Goal: Obtain resource: Download file/media

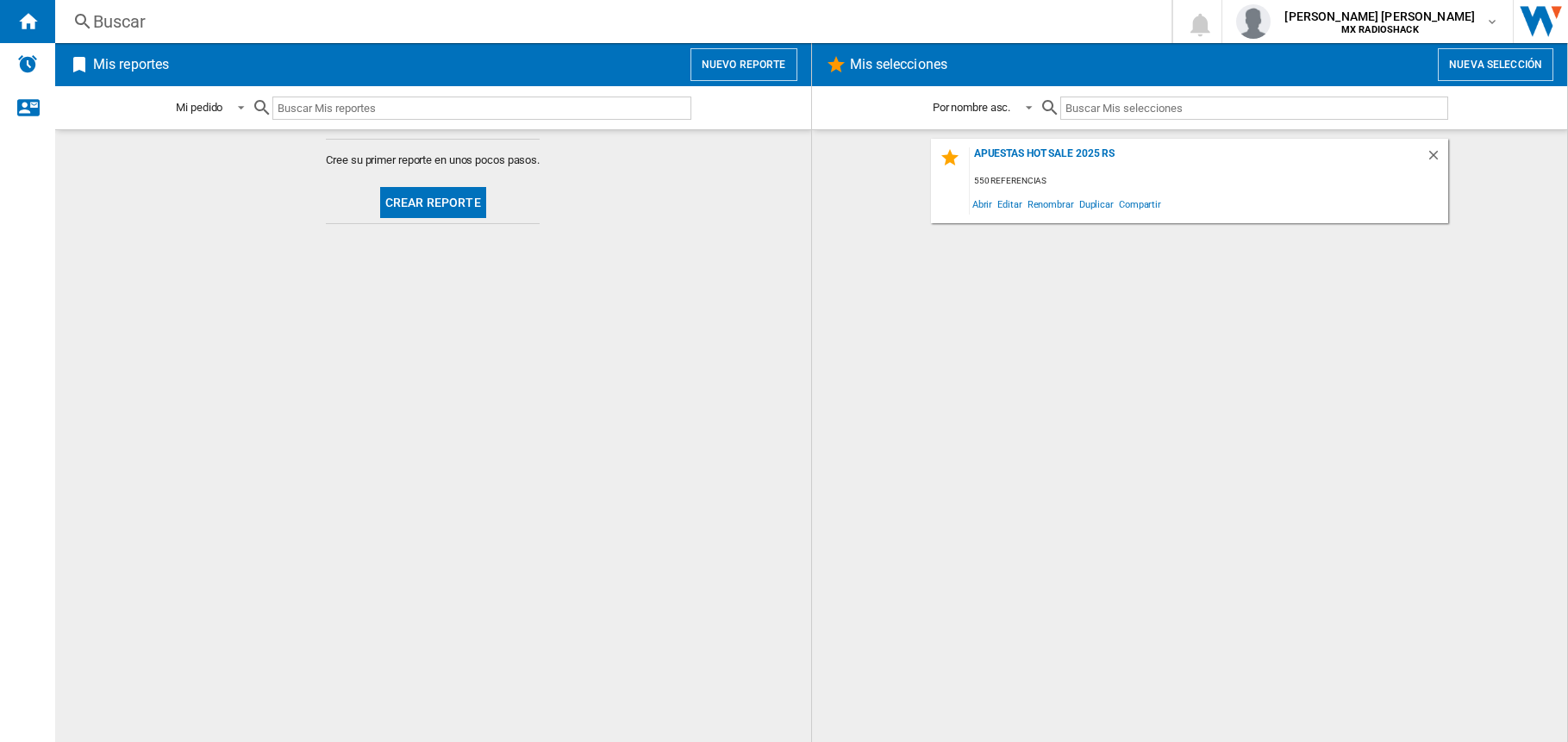
click at [768, 67] on button "Nuevo reporte" at bounding box center [744, 65] width 106 height 32
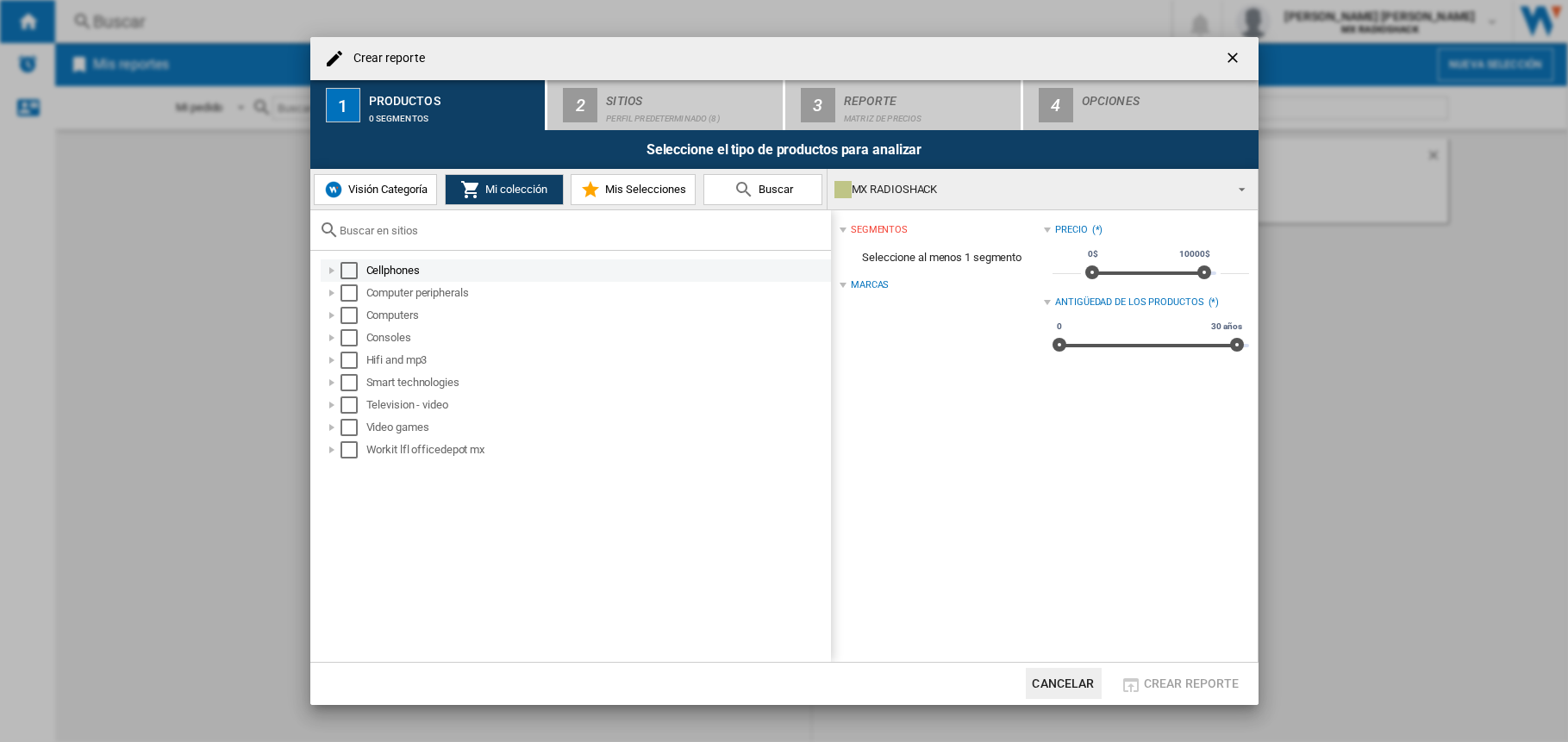
click at [355, 273] on div "Select" at bounding box center [349, 271] width 17 height 17
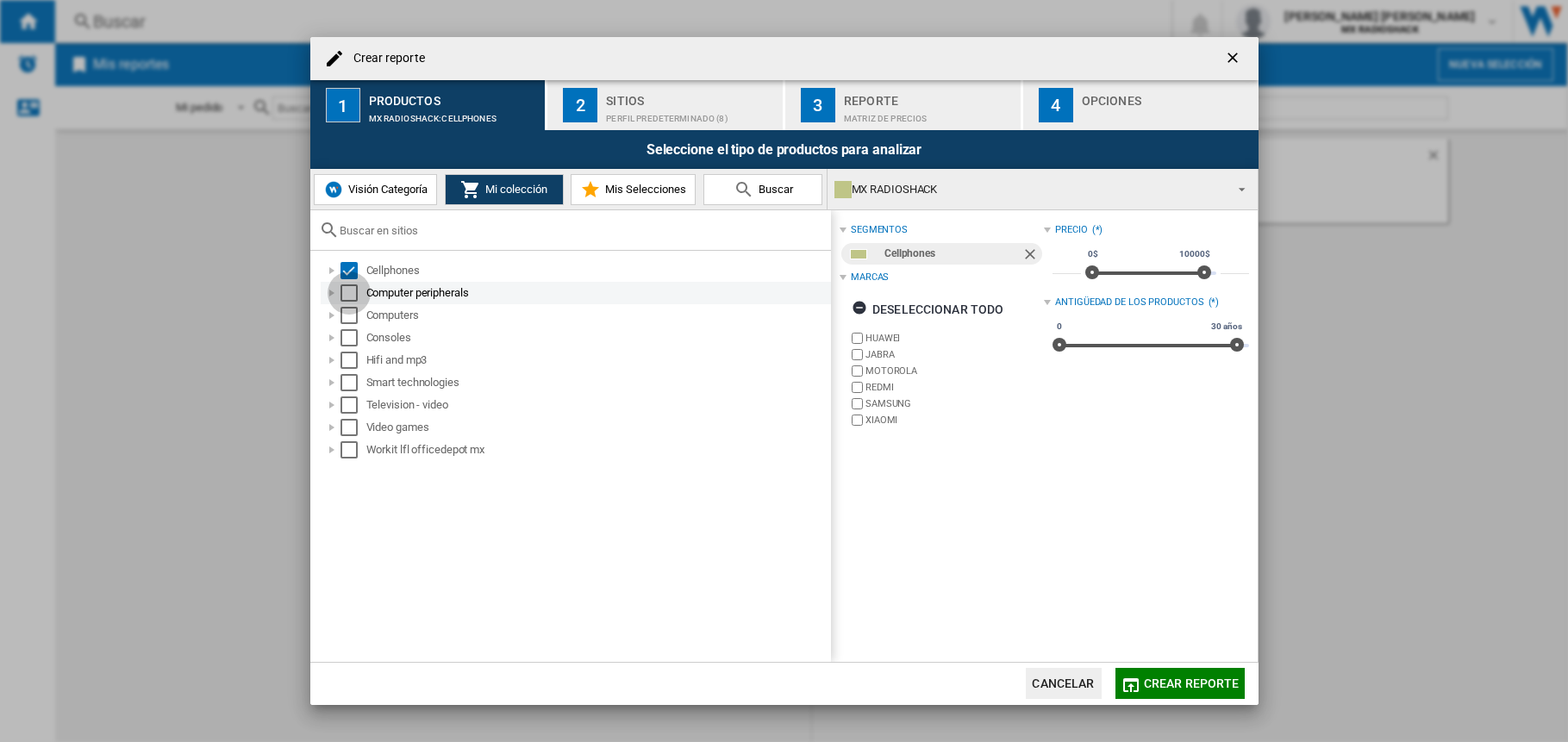
click at [349, 292] on div "Select" at bounding box center [349, 293] width 17 height 17
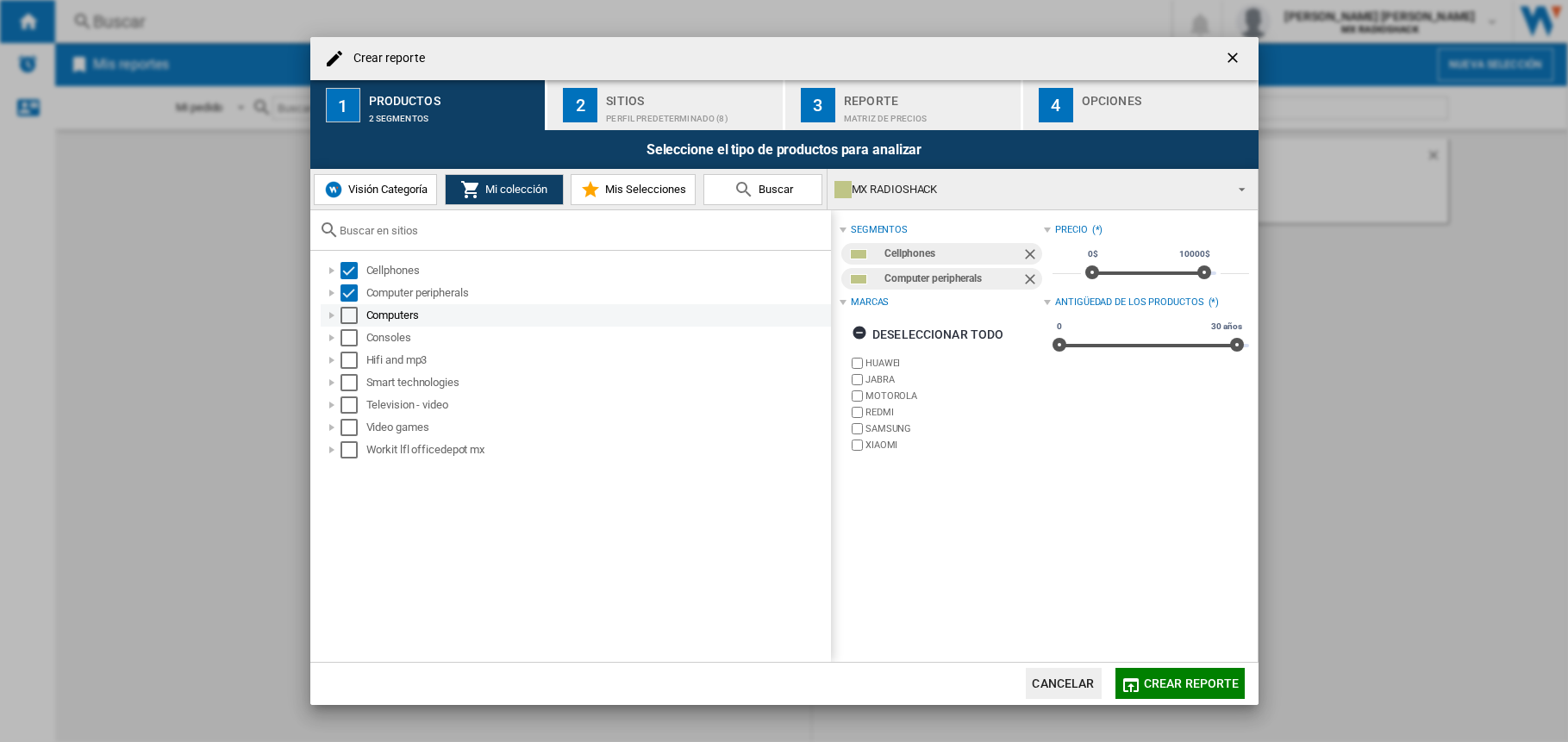
click at [352, 319] on div "Select" at bounding box center [349, 316] width 17 height 17
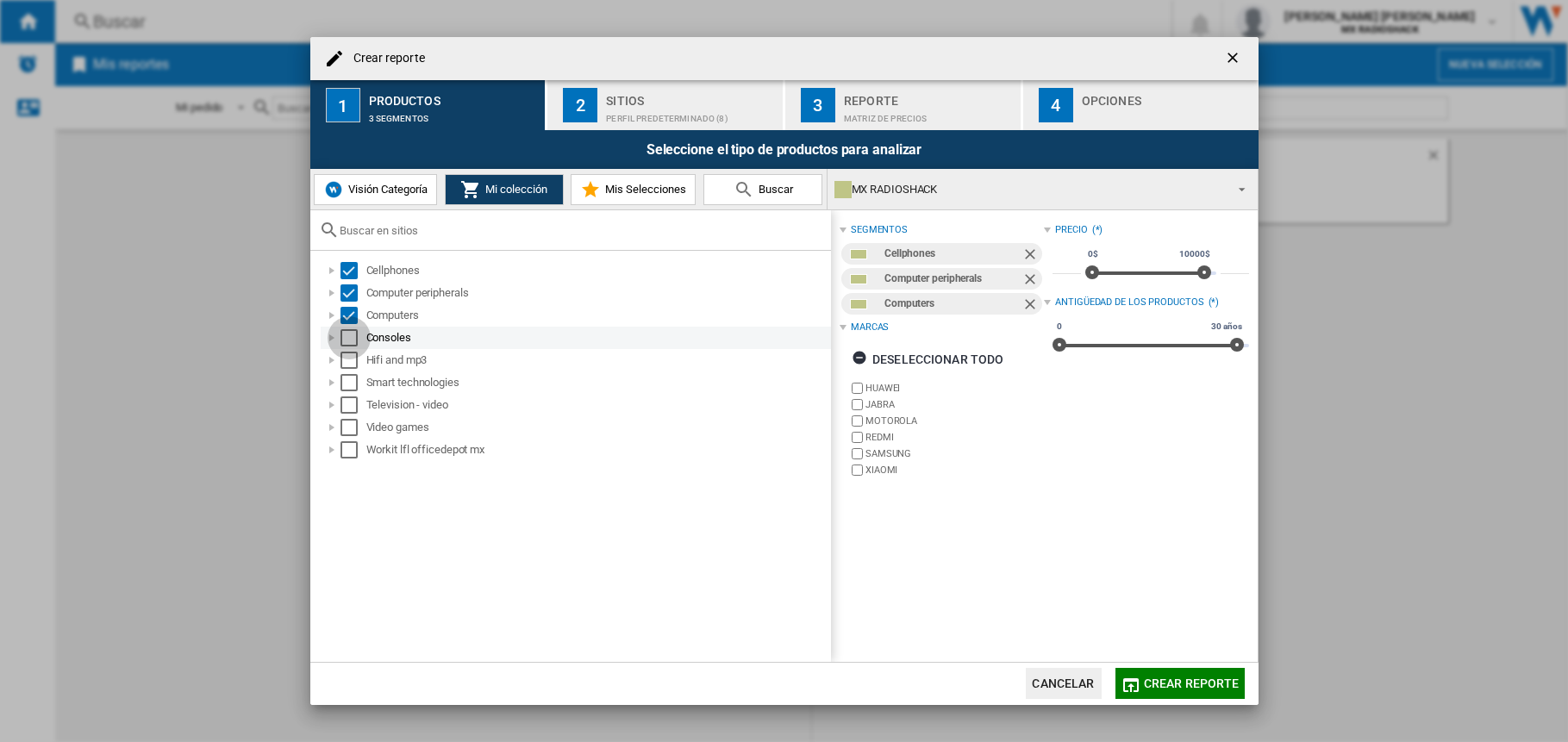
click at [348, 342] on div "Select" at bounding box center [349, 338] width 17 height 17
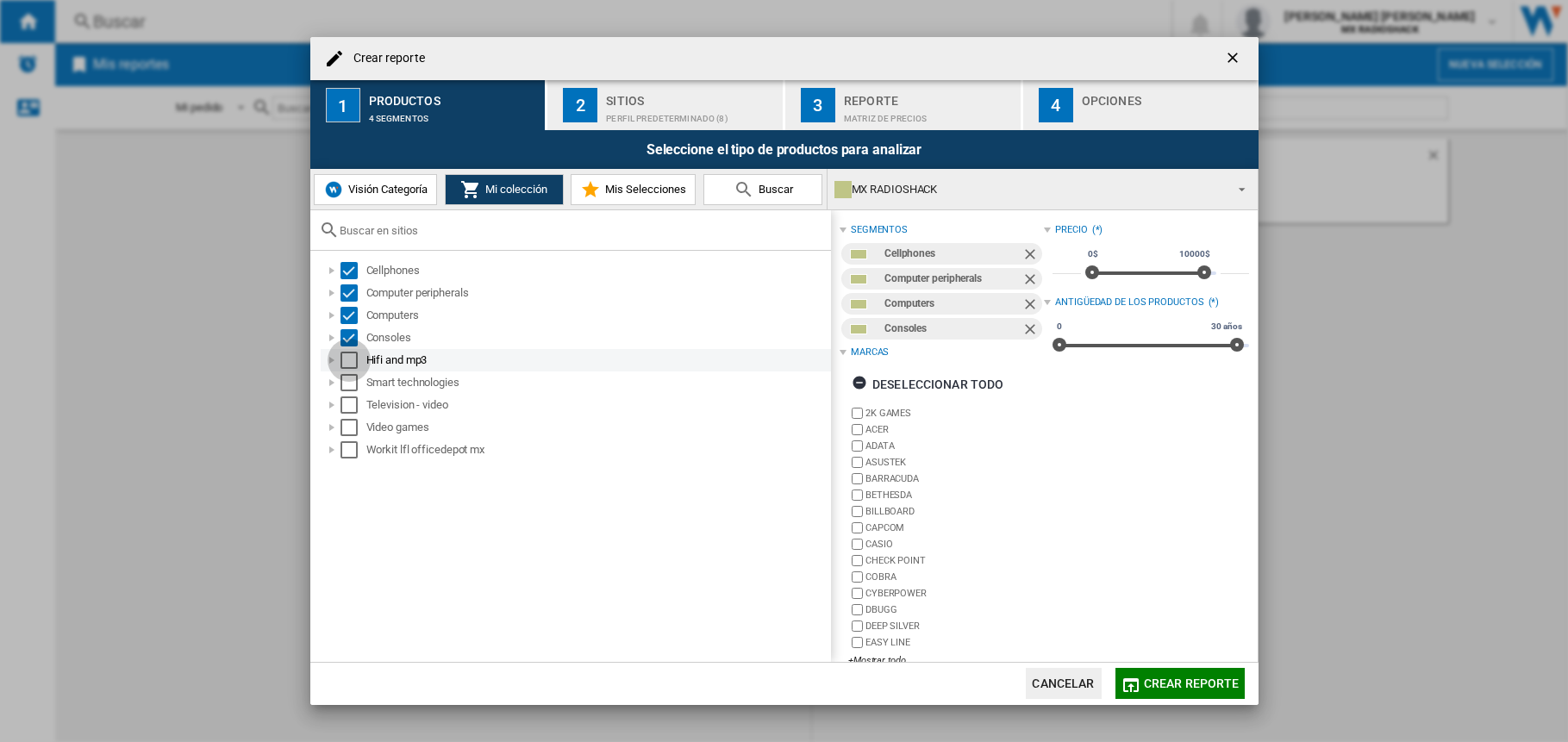
click at [350, 359] on div "Select" at bounding box center [349, 361] width 17 height 17
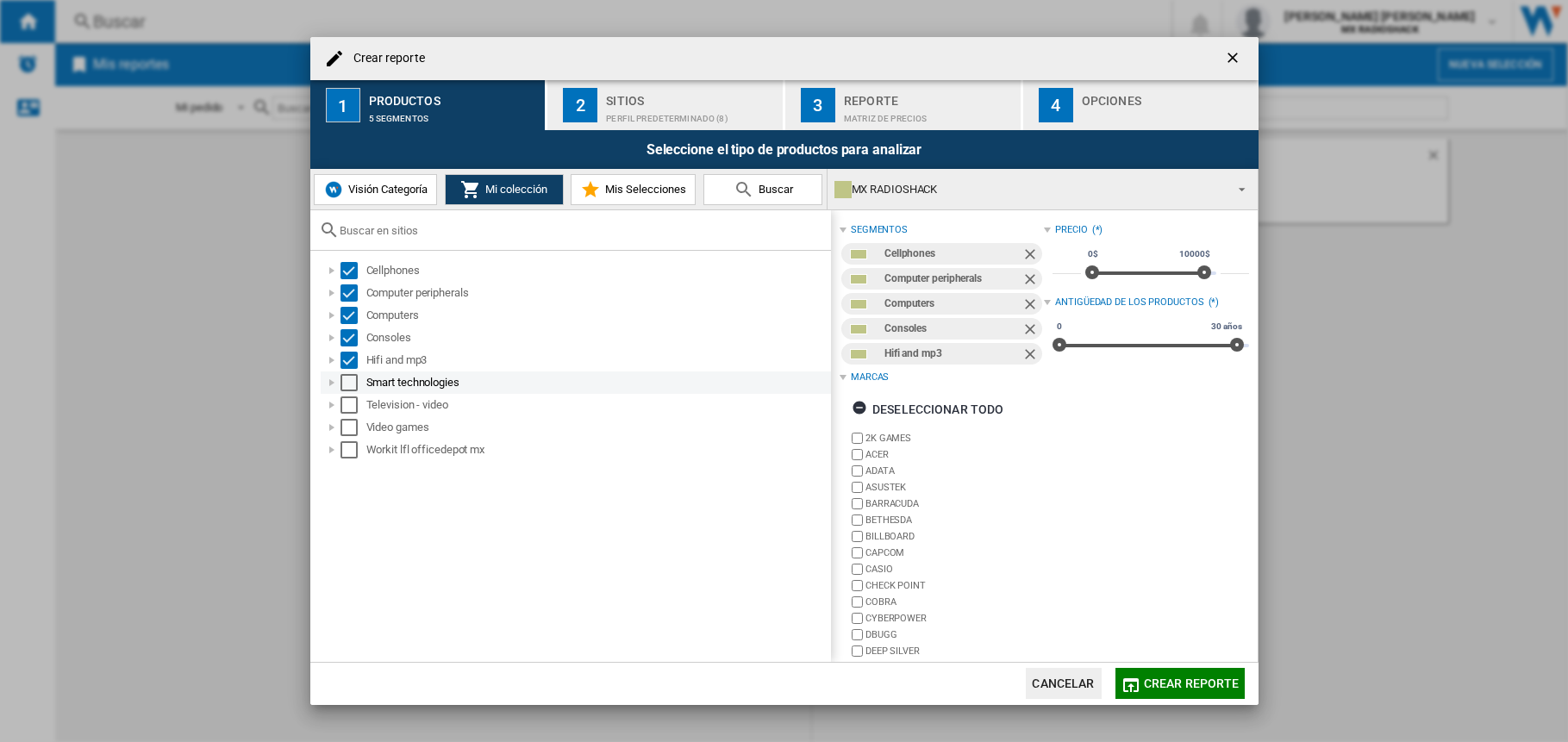
click at [345, 379] on div "Select" at bounding box center [349, 382] width 17 height 17
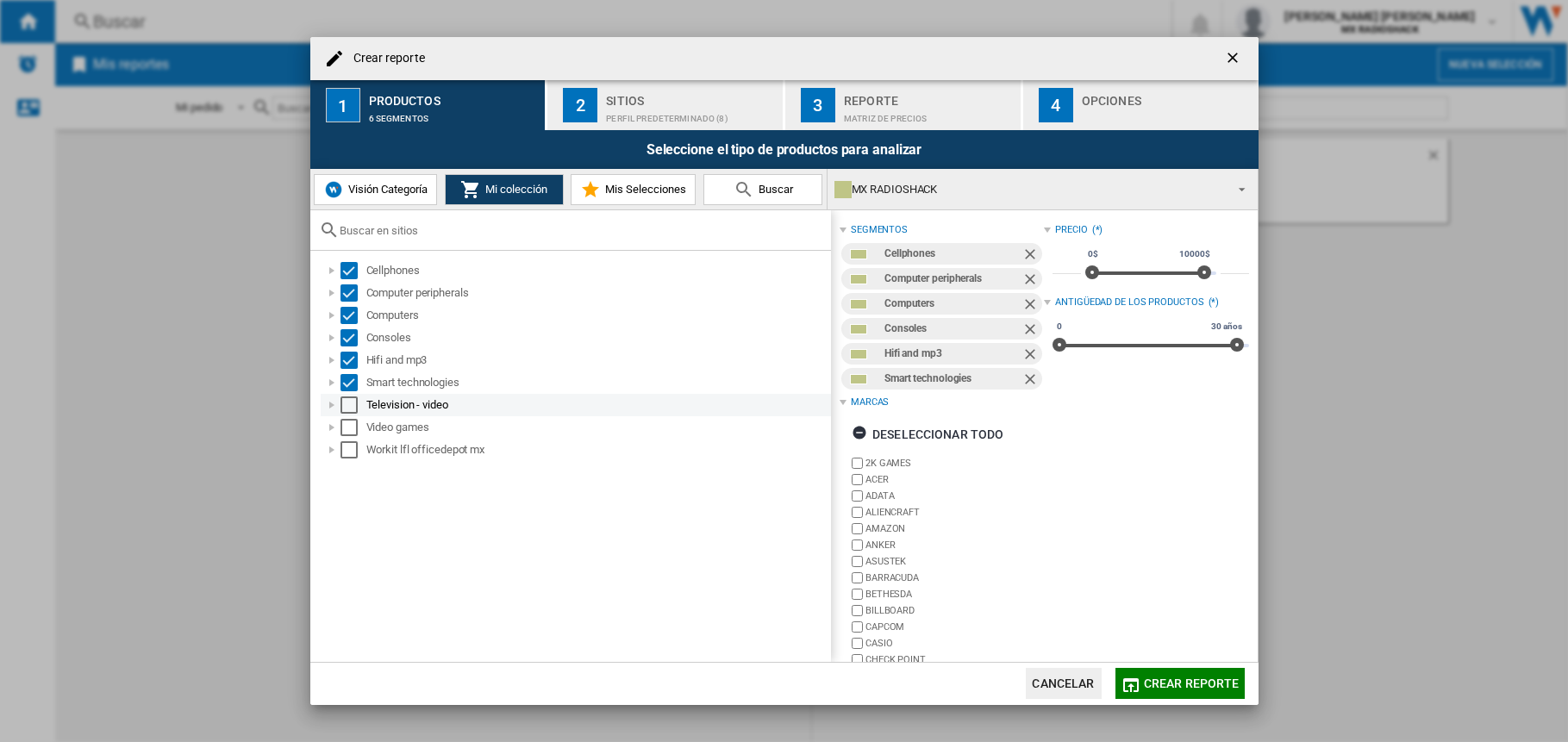
click at [347, 402] on div "Select" at bounding box center [349, 405] width 17 height 17
click at [349, 429] on div "Select" at bounding box center [349, 427] width 17 height 17
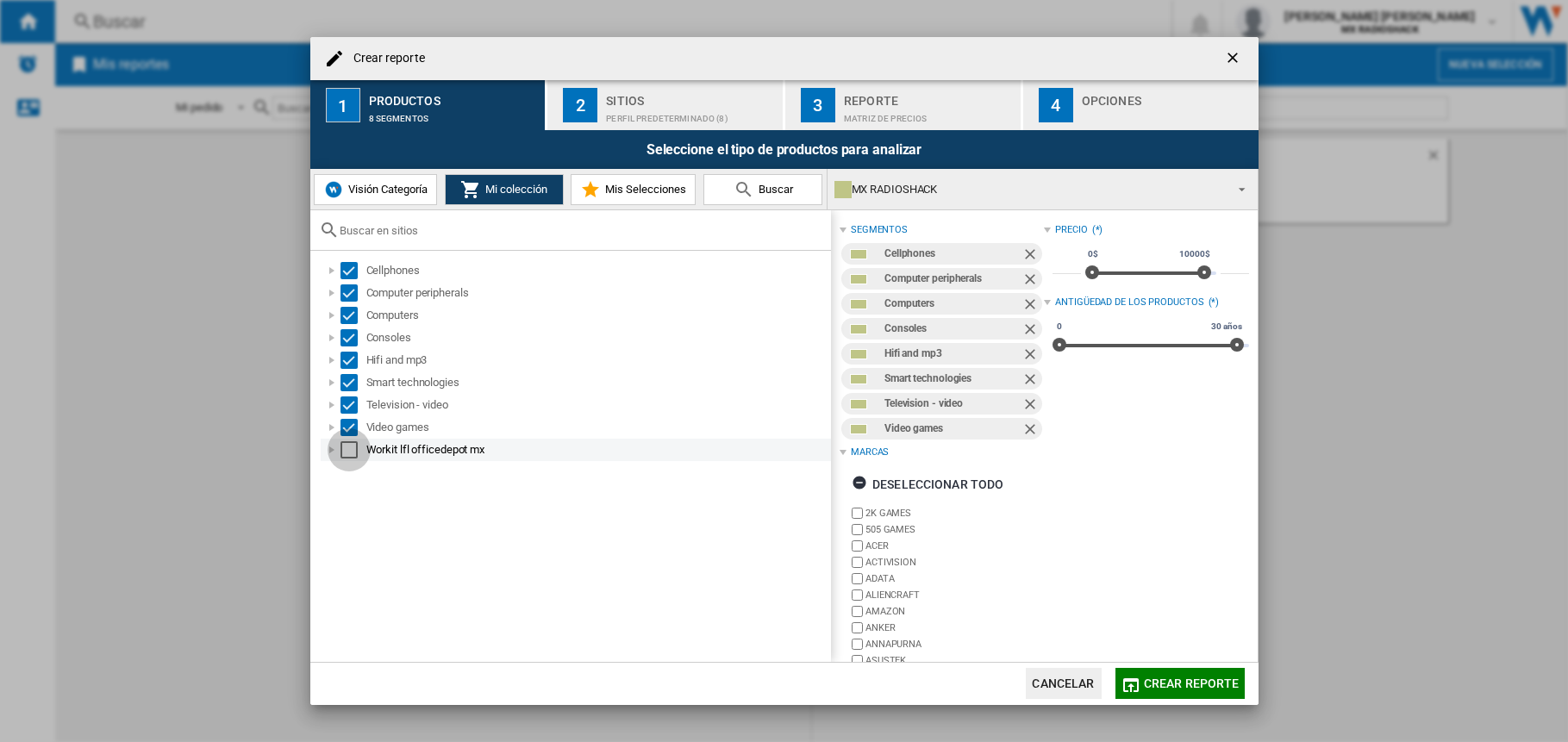
click at [345, 456] on div "Select" at bounding box center [349, 450] width 17 height 17
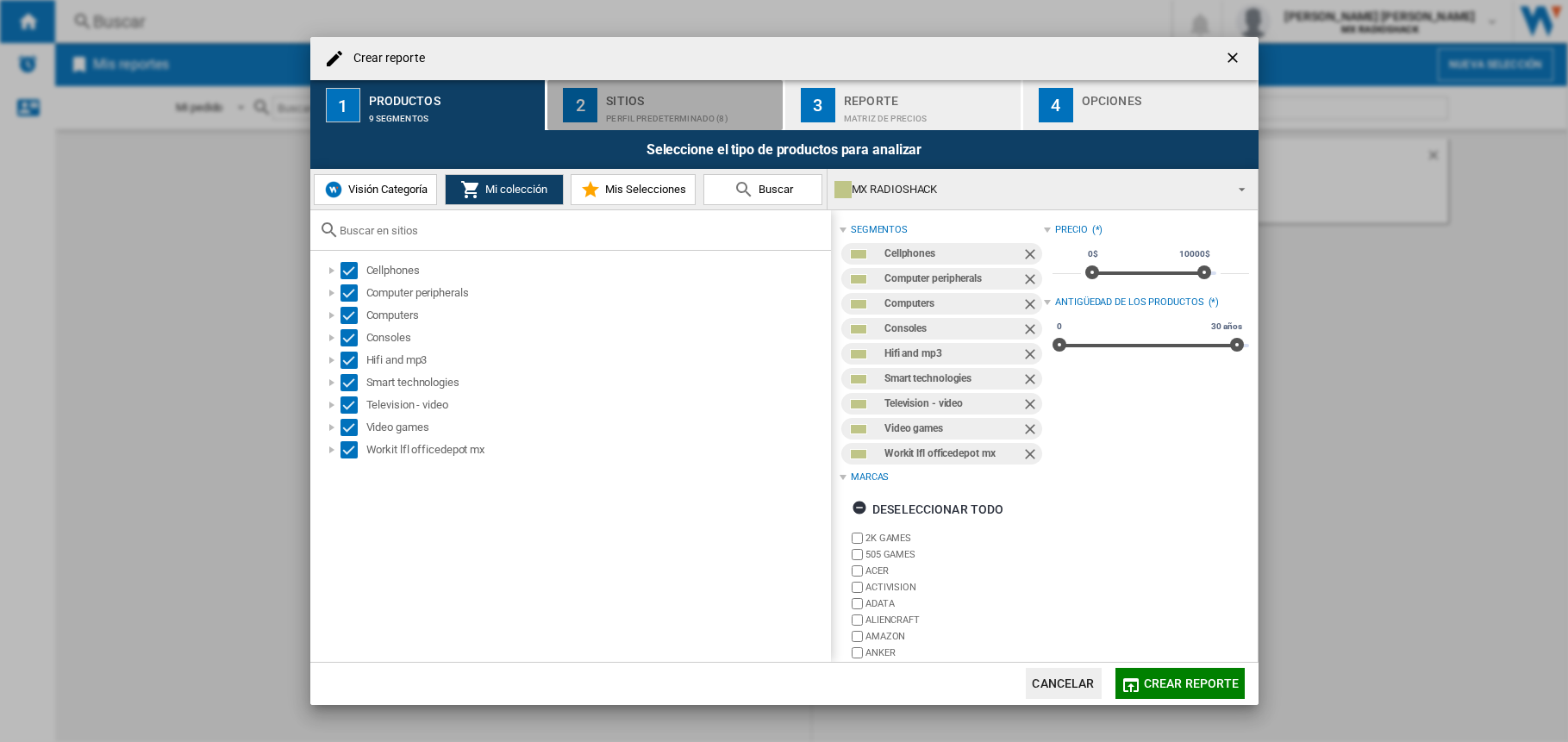
click at [654, 117] on div "Perfil predeterminado (8)" at bounding box center [690, 114] width 170 height 18
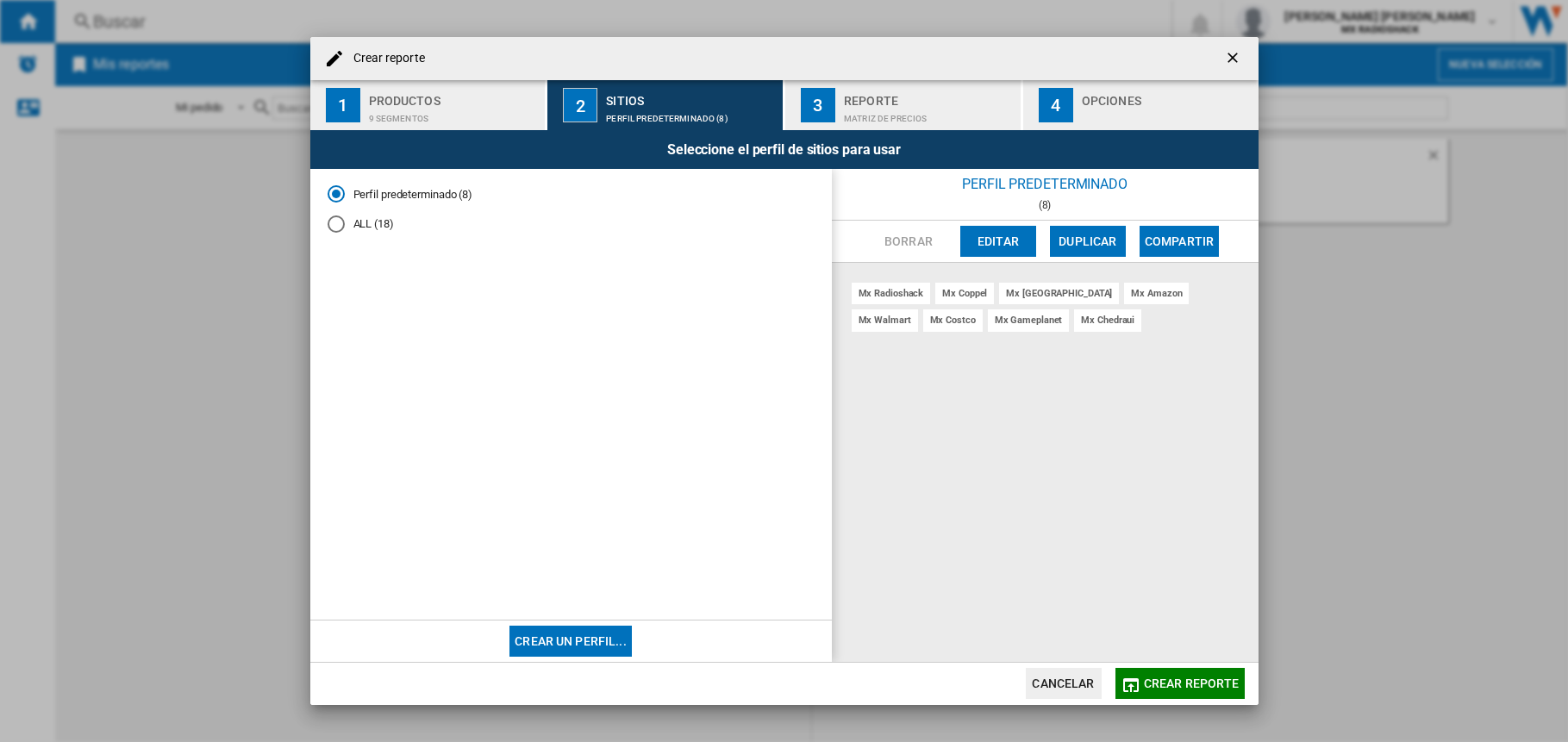
click at [336, 228] on div "ALL (18)" at bounding box center [336, 225] width 17 height 17
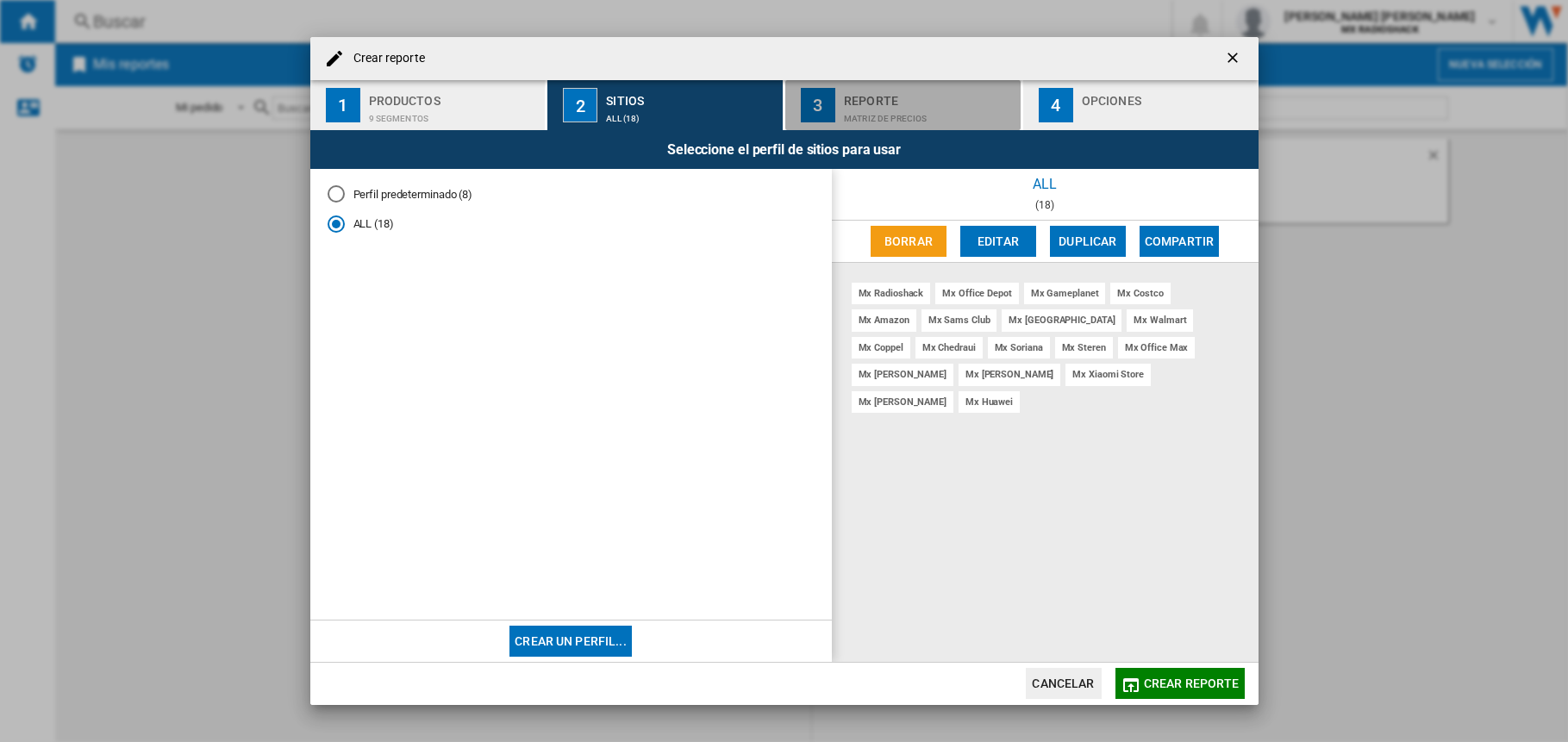
click at [971, 117] on div "Matriz de precios" at bounding box center [928, 114] width 170 height 18
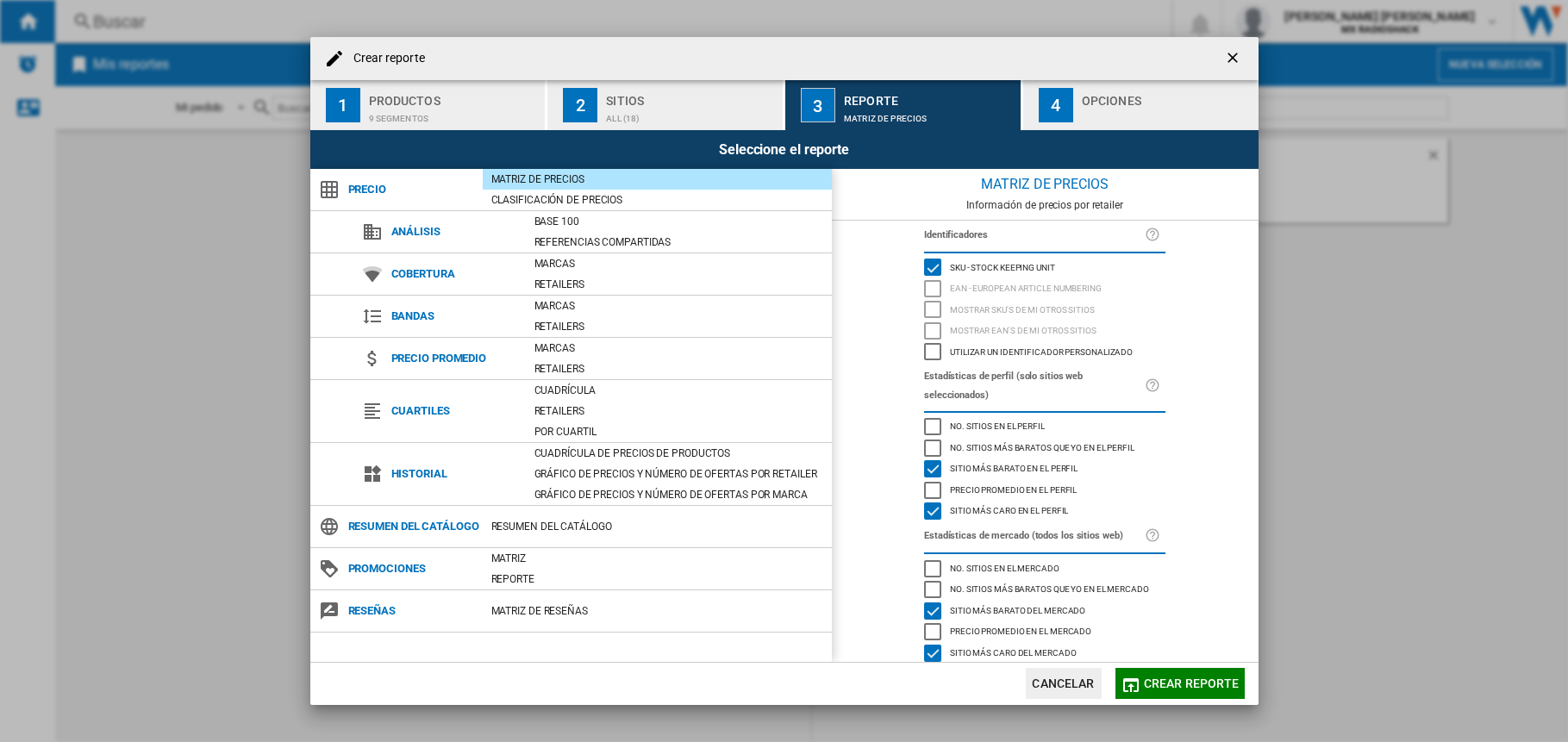
click at [928, 352] on div "Utilizar un identificador personalizado" at bounding box center [933, 352] width 17 height 17
click at [1087, 123] on div "button" at bounding box center [1166, 114] width 170 height 18
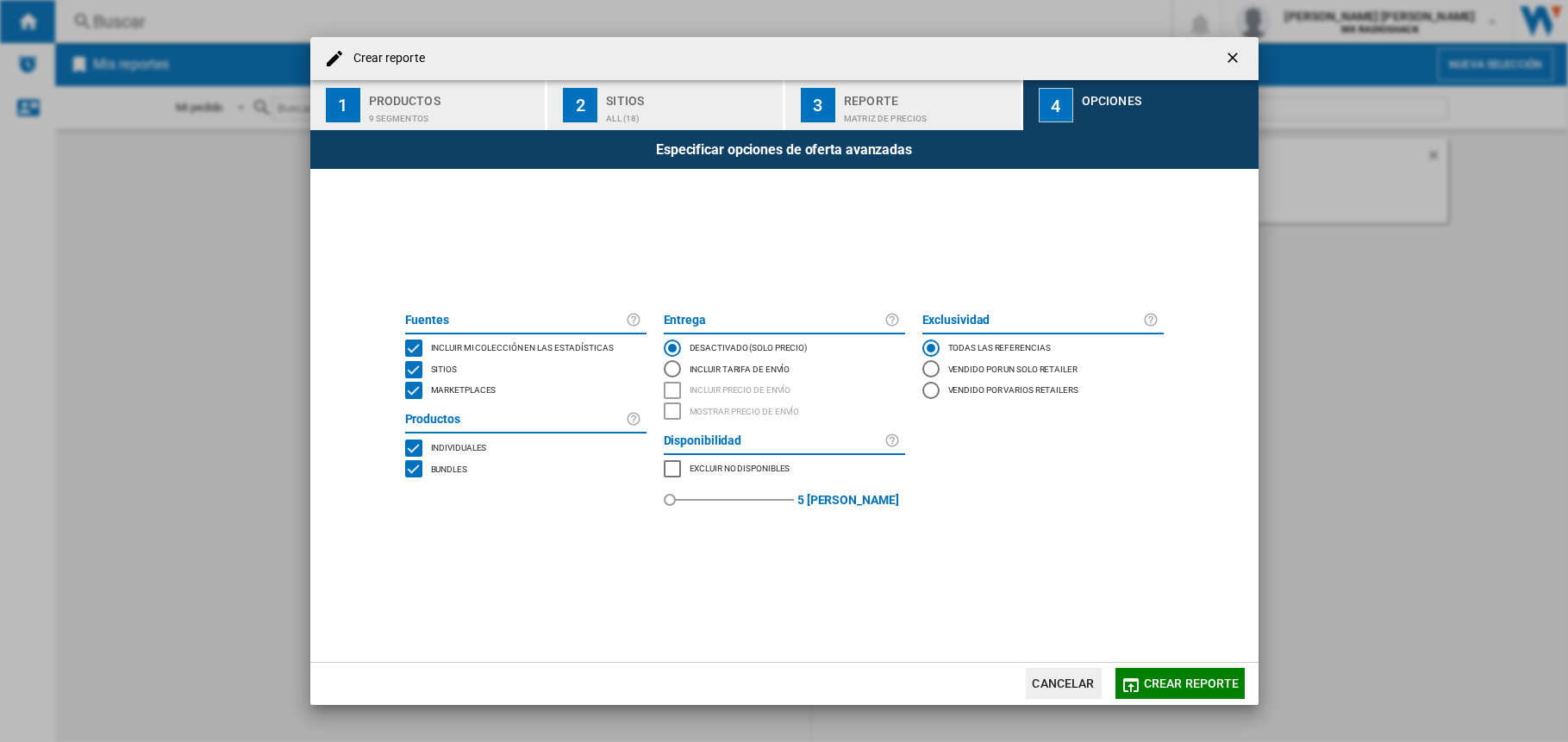
click at [1202, 678] on span "Crear reporte" at bounding box center [1191, 683] width 96 height 14
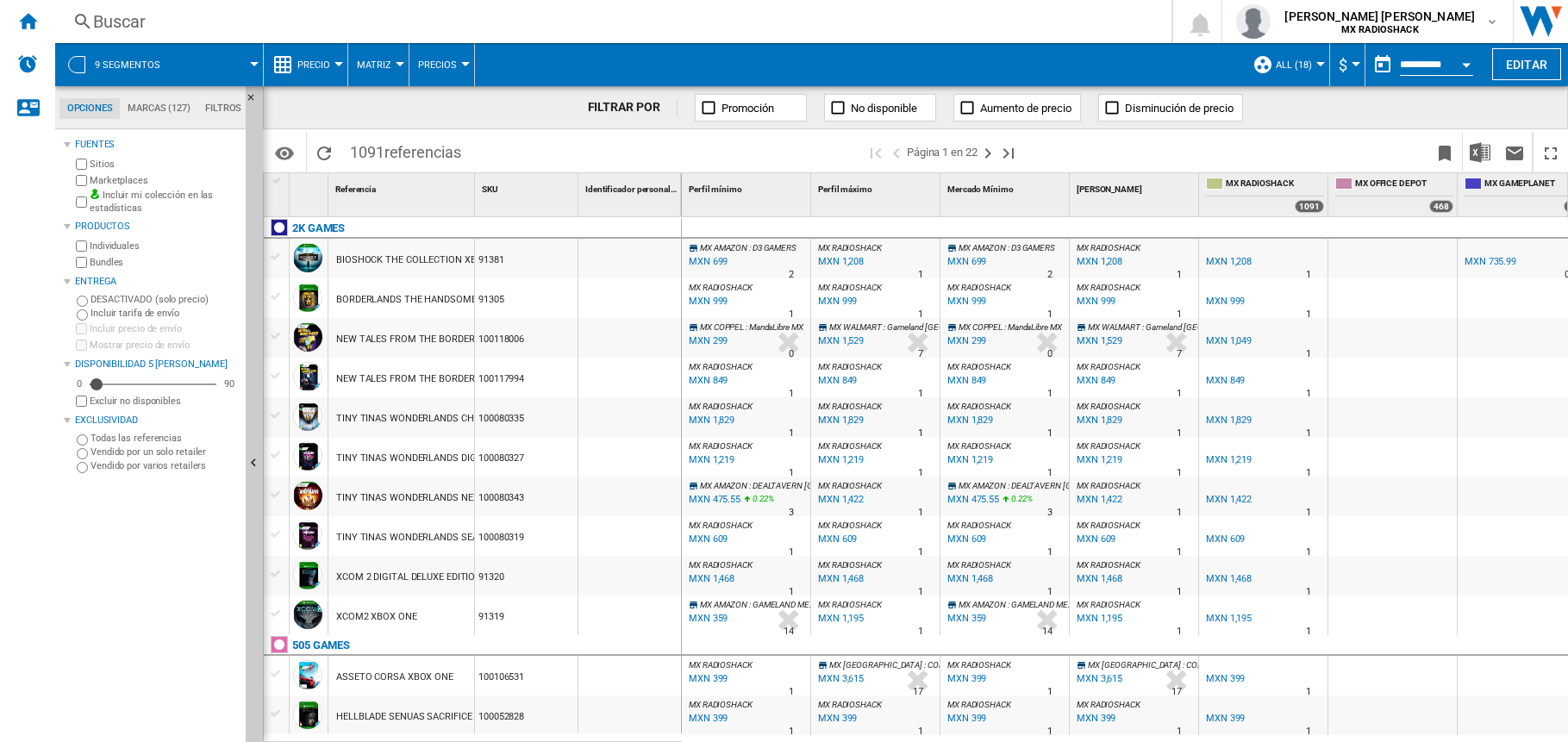
click at [1350, 71] on button "$" at bounding box center [1347, 64] width 17 height 43
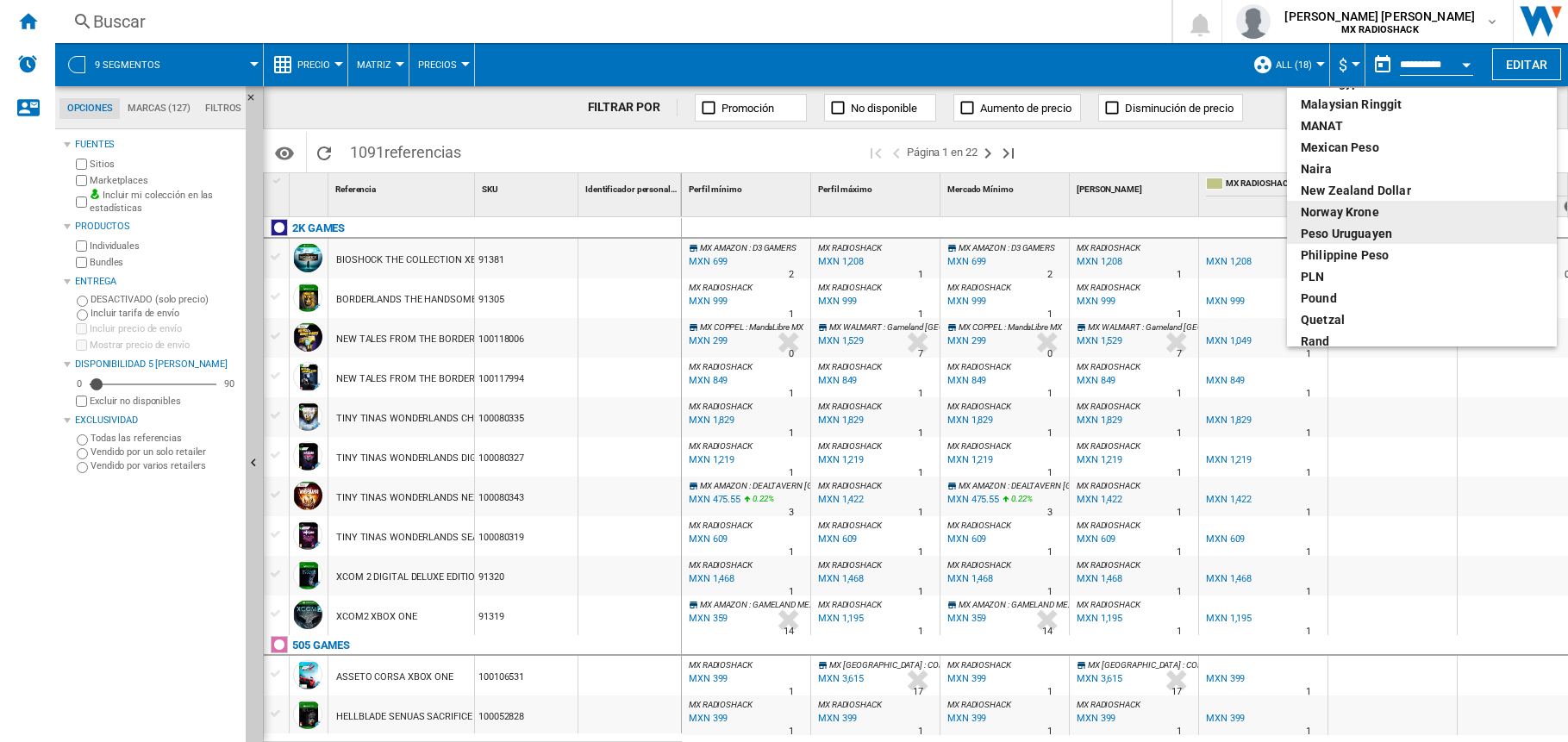
scroll to position [523, 0]
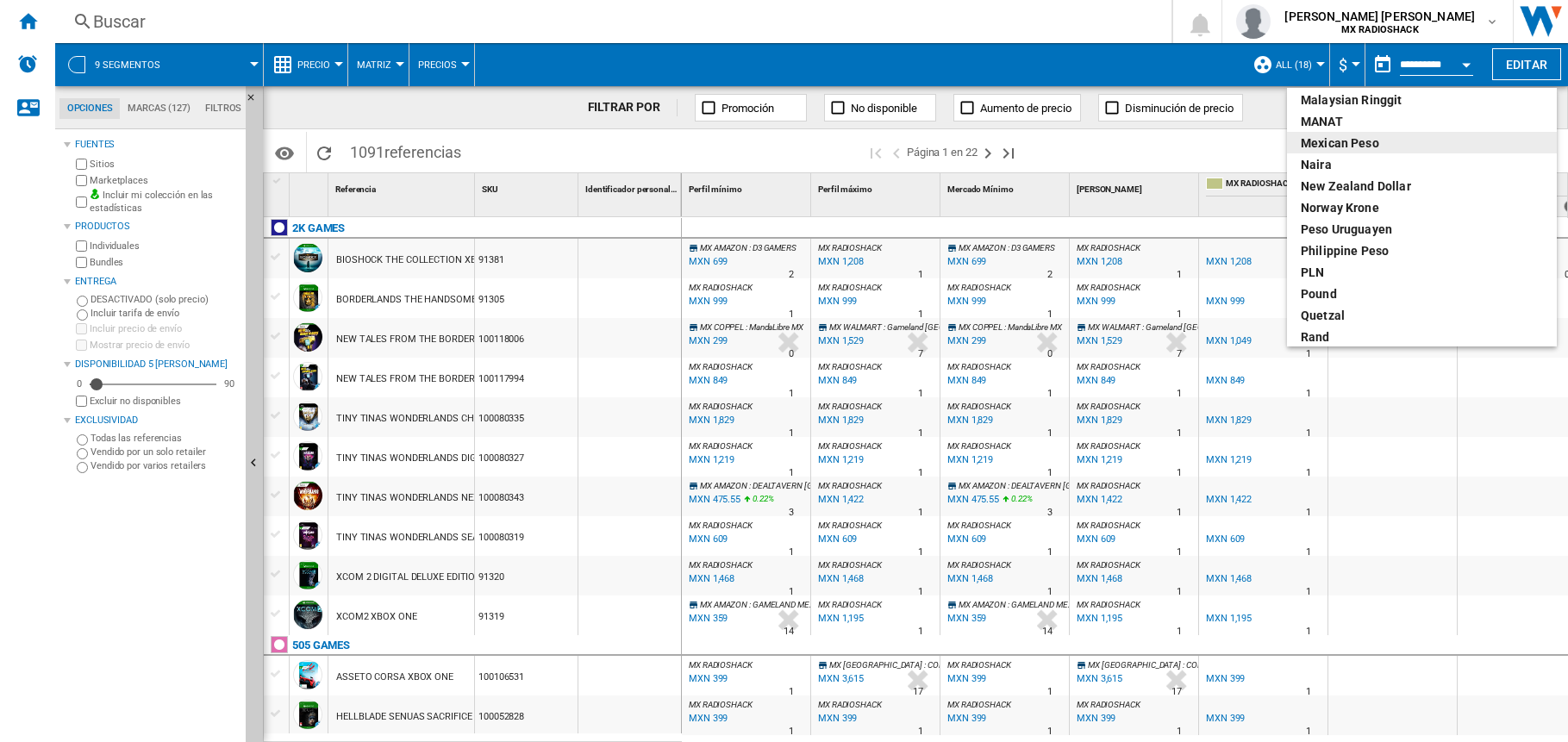
click at [1345, 150] on div "Mexican peso" at bounding box center [1422, 143] width 242 height 17
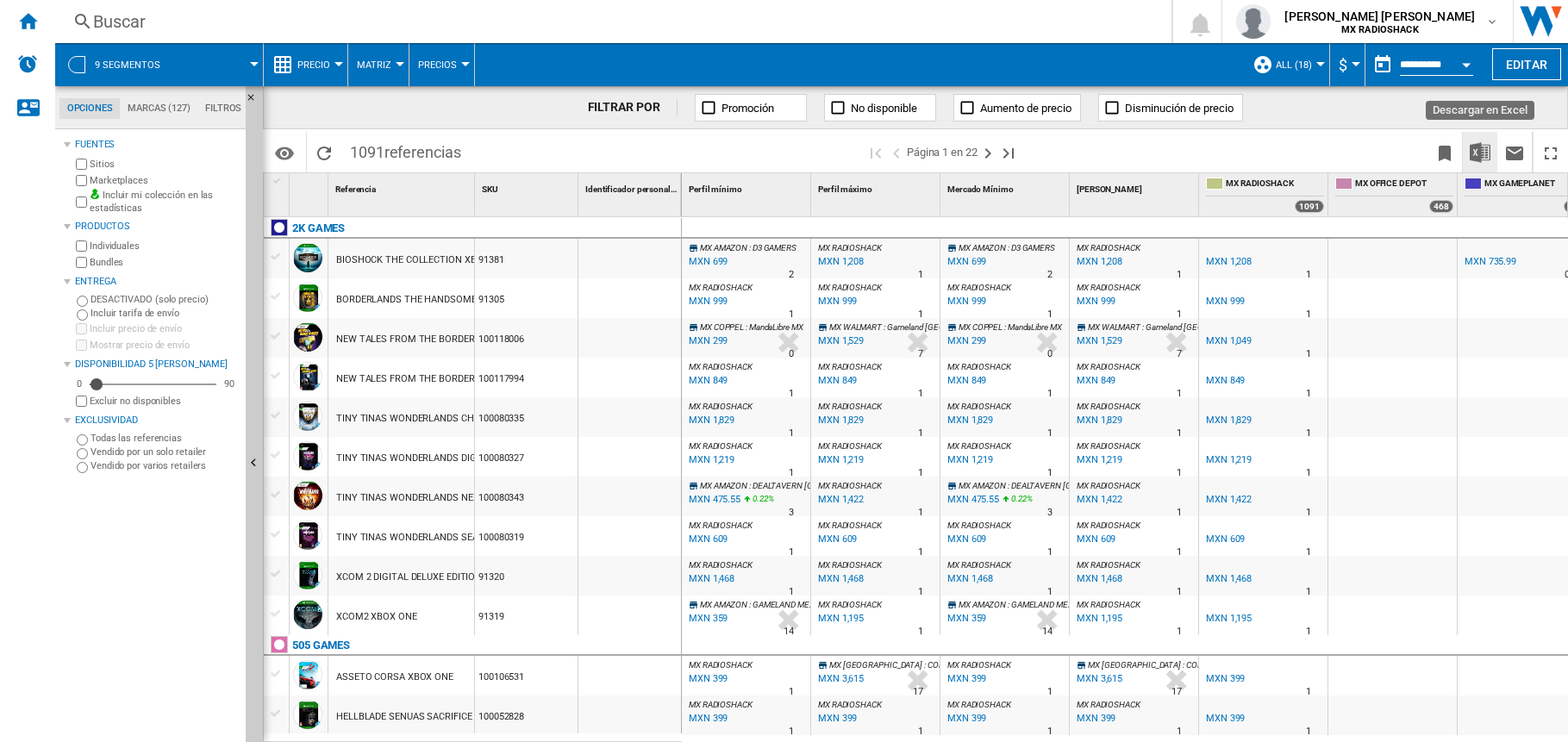
click at [1481, 166] on button "Descargar en Excel" at bounding box center [1480, 152] width 34 height 41
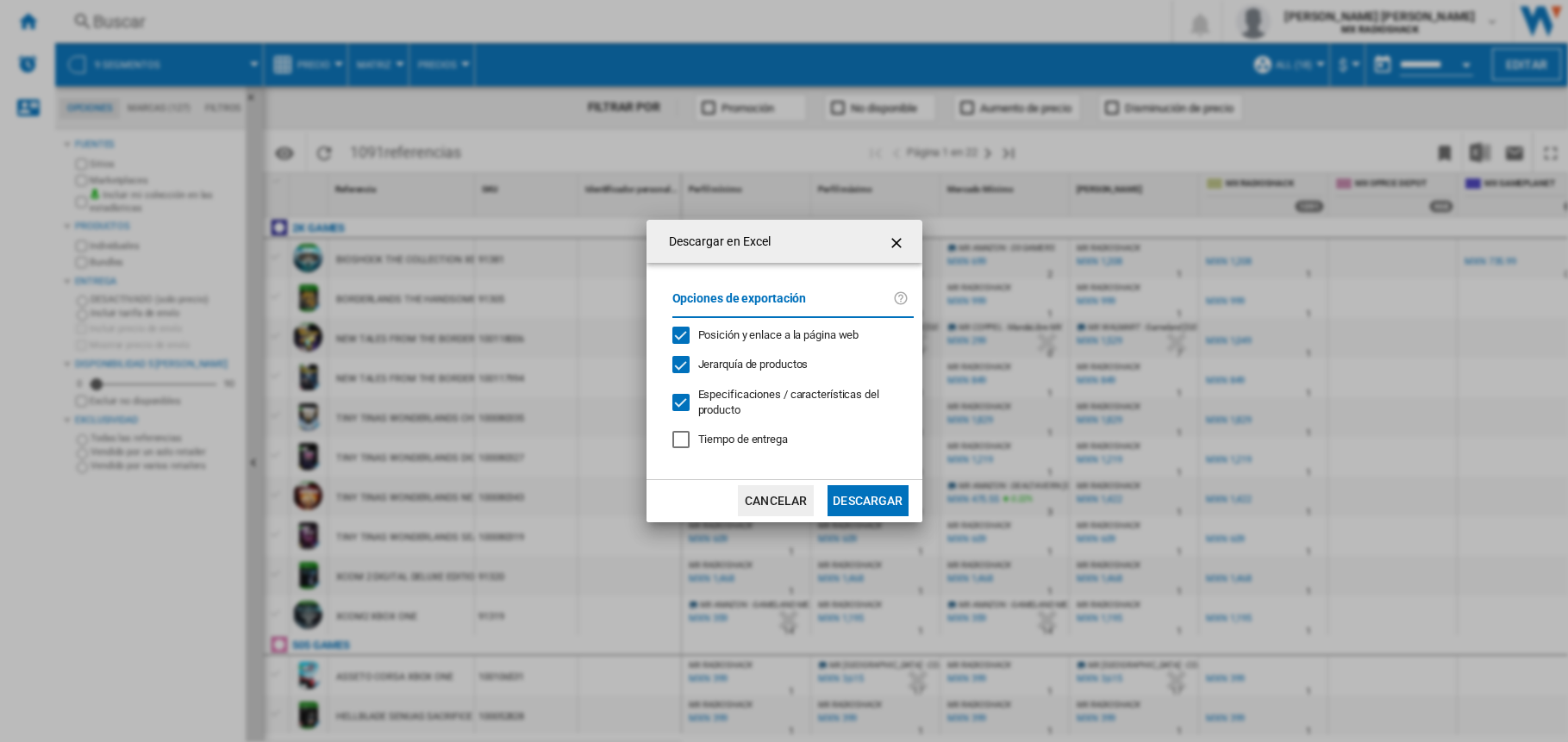
click at [865, 497] on button "Descargar" at bounding box center [867, 500] width 80 height 31
